Goal: Find specific page/section: Find specific page/section

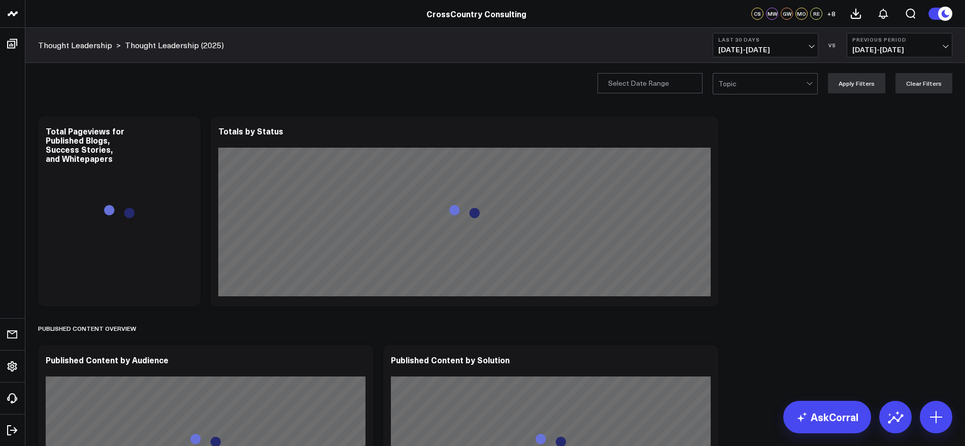
click at [813, 46] on span "[DATE] - [DATE]" at bounding box center [766, 50] width 94 height 8
click at [691, 85] on input "Publication Date" at bounding box center [650, 83] width 105 height 20
select select "9"
select select "2025"
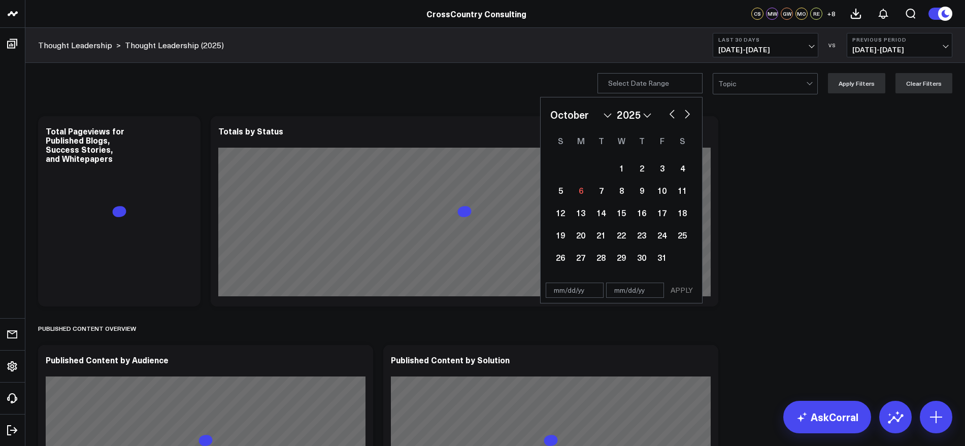
click at [673, 113] on button "button" at bounding box center [672, 113] width 10 height 12
select select "8"
select select "2025"
click at [673, 113] on button "button" at bounding box center [672, 113] width 10 height 12
select select "7"
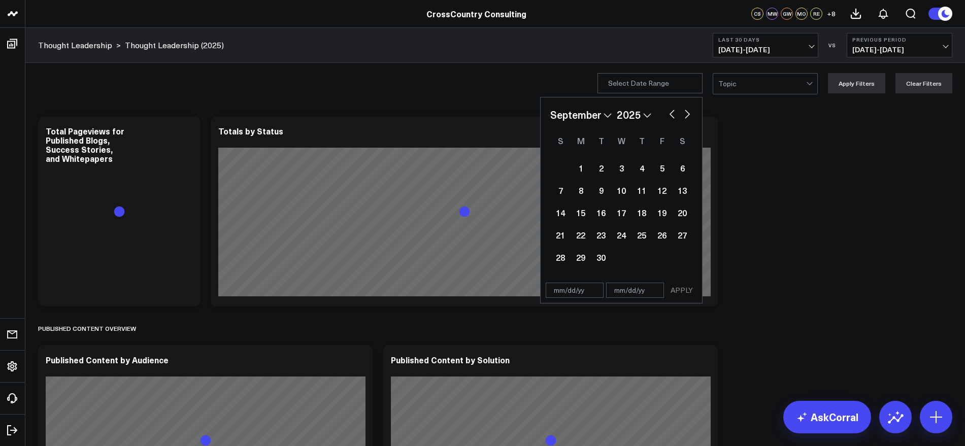
select select "2025"
click at [673, 113] on button "button" at bounding box center [672, 113] width 10 height 12
select select "6"
select select "2025"
click at [607, 167] on div "1" at bounding box center [601, 168] width 20 height 20
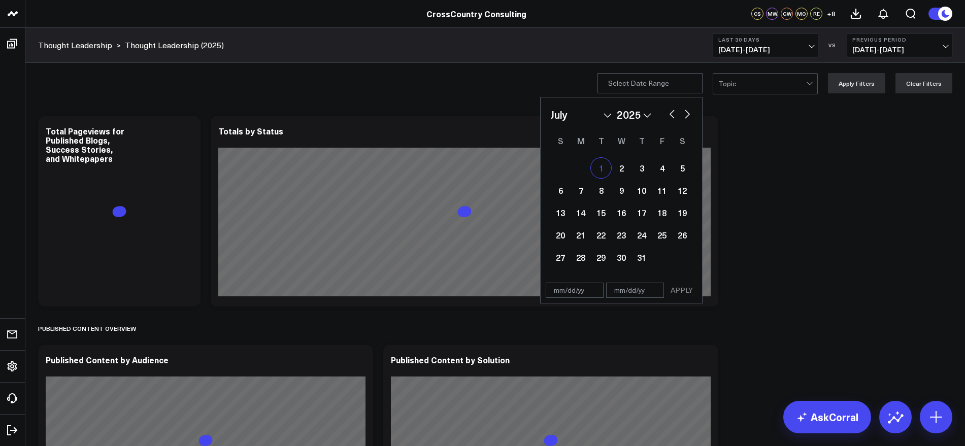
type input "[DATE]"
select select "6"
select select "2025"
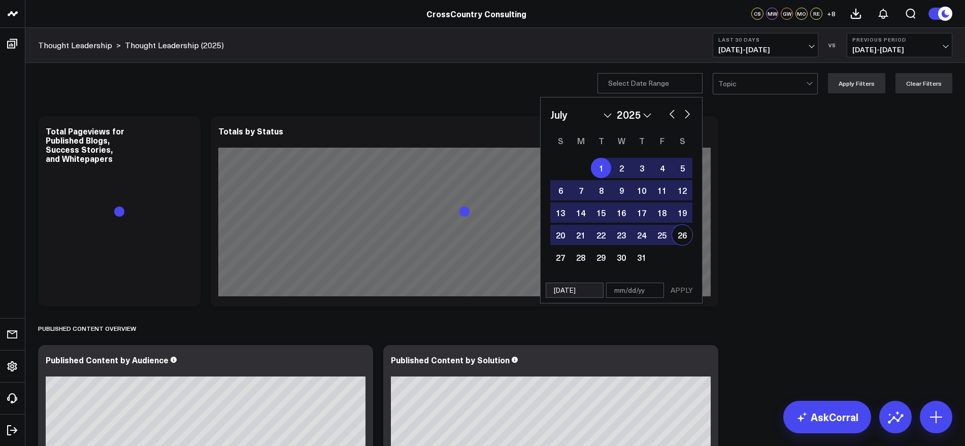
click at [691, 116] on button "button" at bounding box center [688, 113] width 10 height 12
select select "7"
select select "2025"
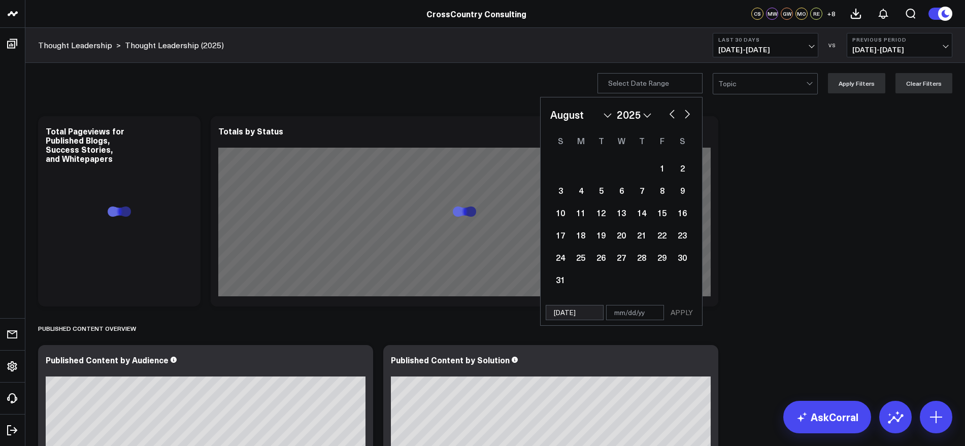
click at [691, 116] on button "button" at bounding box center [688, 113] width 10 height 12
select select "8"
select select "2025"
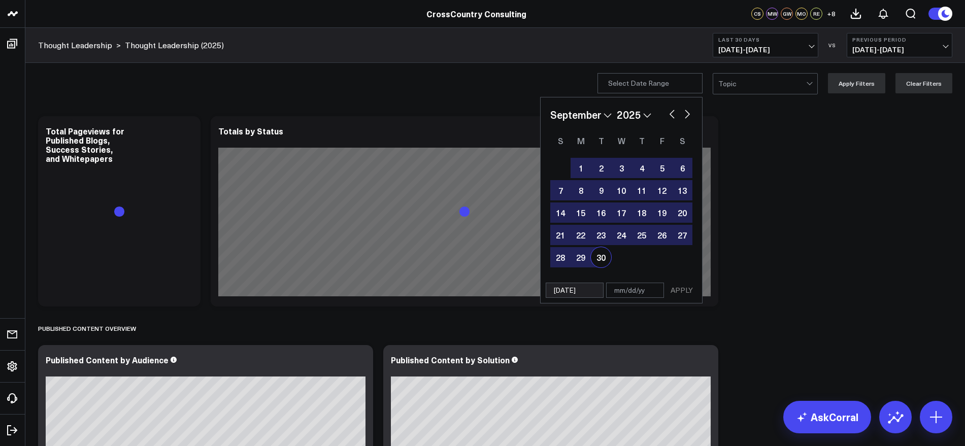
click at [610, 257] on div "30" at bounding box center [601, 257] width 20 height 20
type input "[DATE]"
select select "8"
select select "2025"
click at [689, 286] on button "APPLY" at bounding box center [682, 290] width 30 height 15
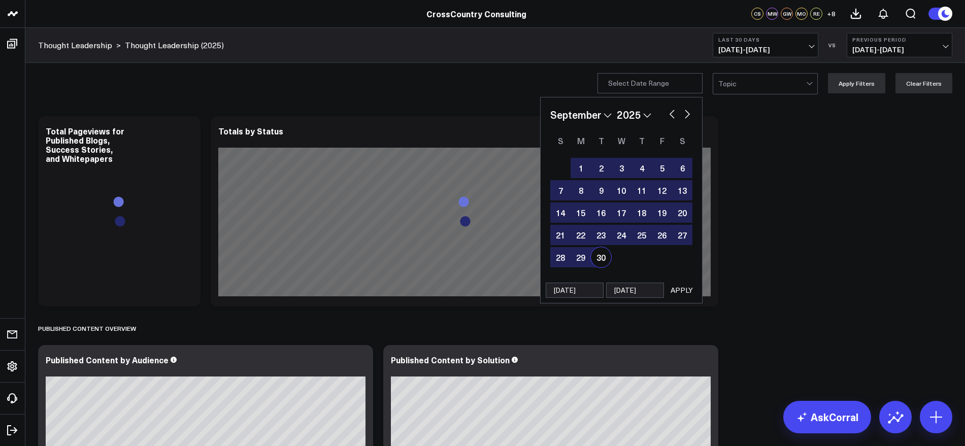
type input "[DATE] - [DATE]"
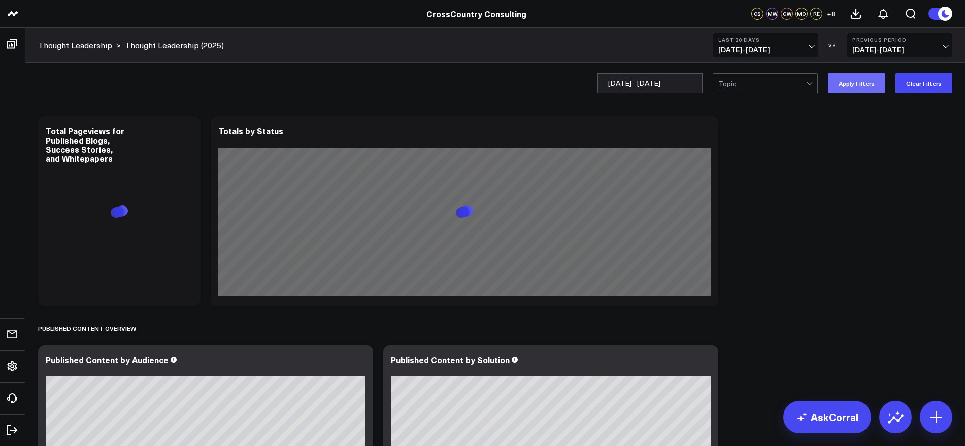
click at [864, 81] on button "Apply Filters" at bounding box center [856, 83] width 57 height 20
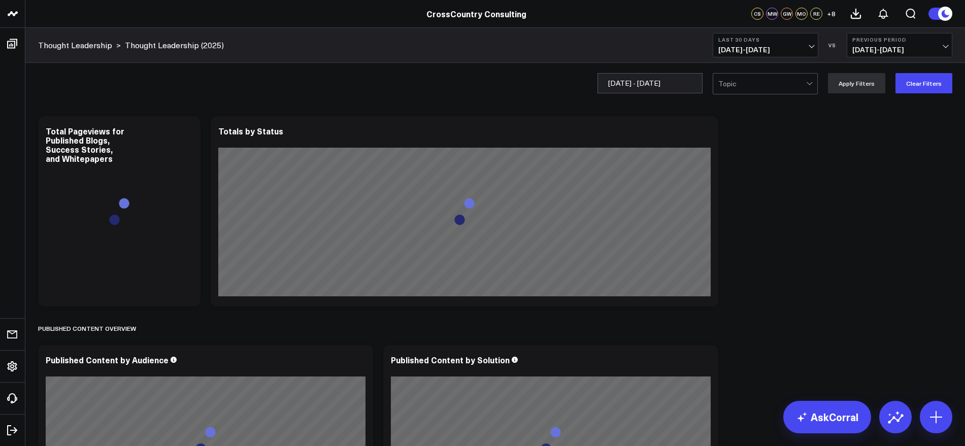
click at [803, 48] on span "[DATE] - [DATE]" at bounding box center [766, 50] width 94 height 8
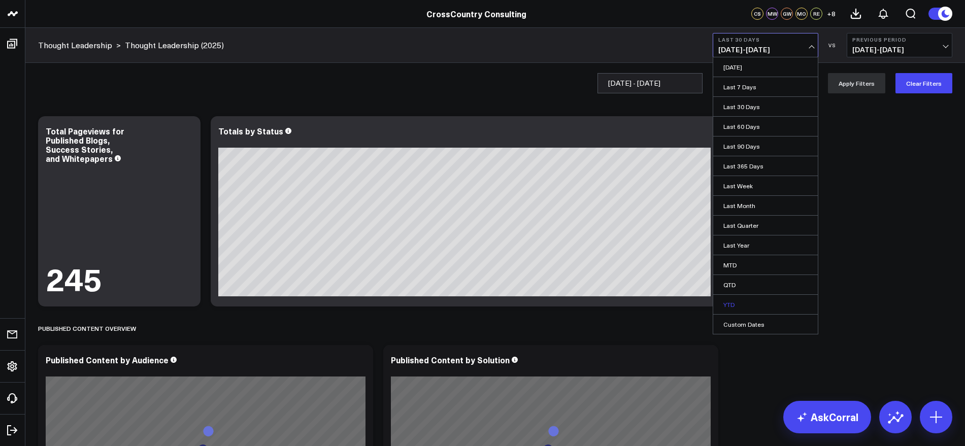
click at [746, 302] on link "YTD" at bounding box center [766, 304] width 105 height 19
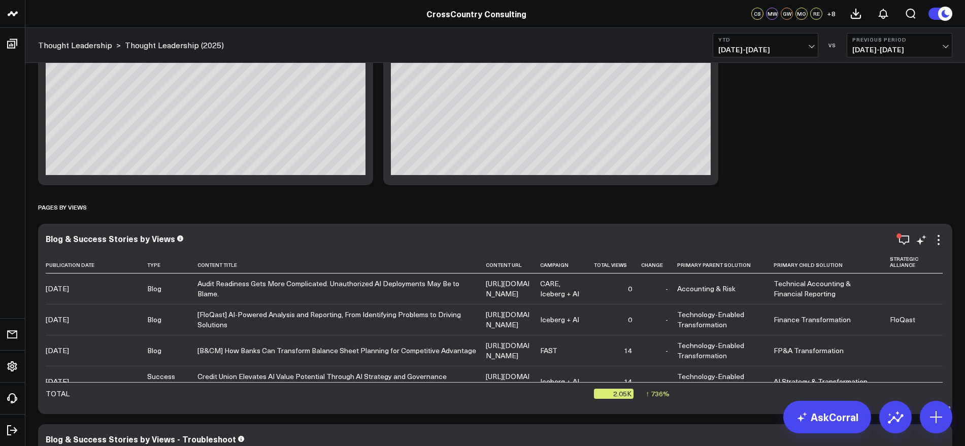
scroll to position [2095, 0]
